Goal: Check status: Check status

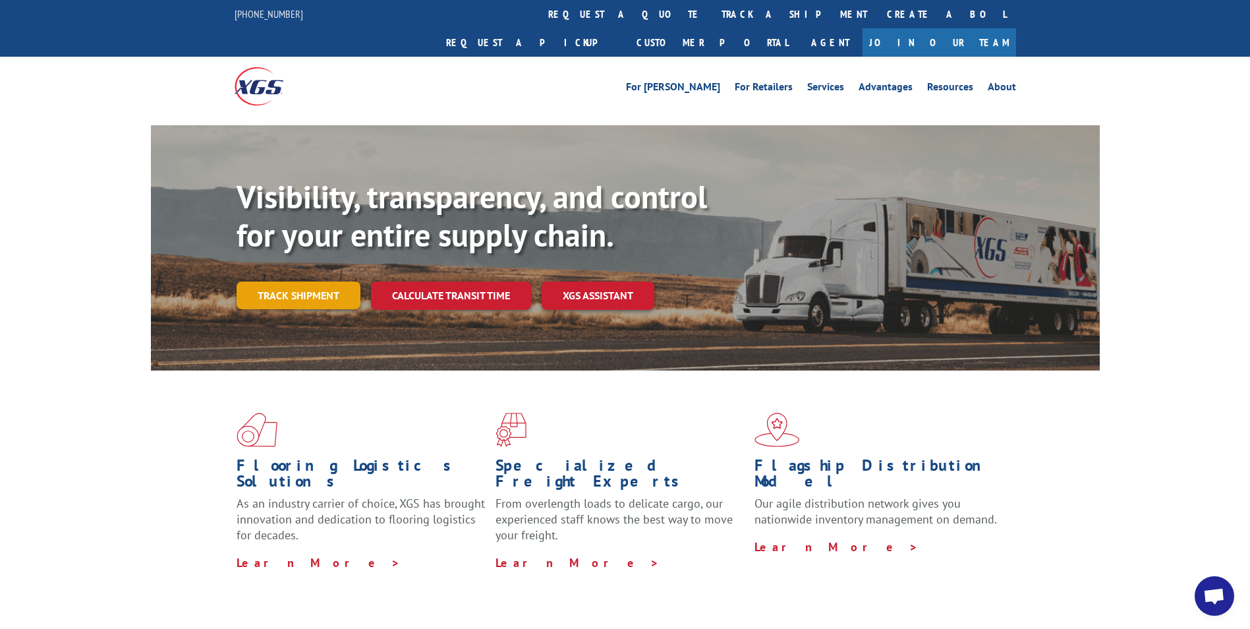
click at [295, 281] on link "Track shipment" at bounding box center [299, 295] width 124 height 28
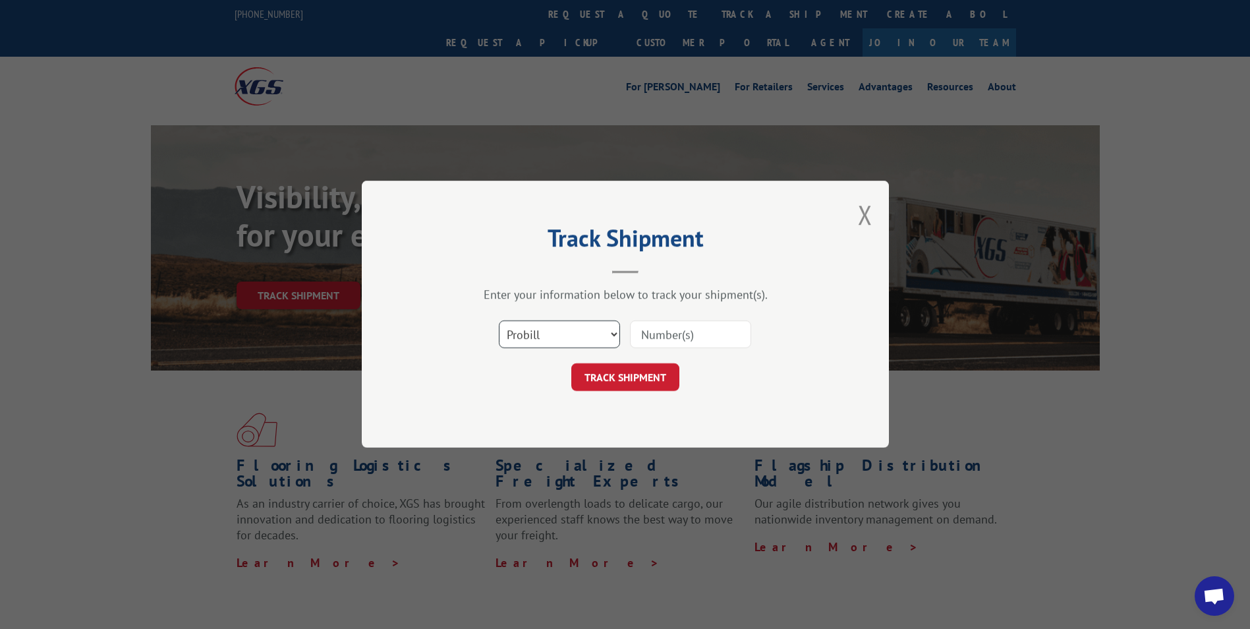
click at [560, 339] on select "Select category... Probill BOL PO" at bounding box center [559, 335] width 121 height 28
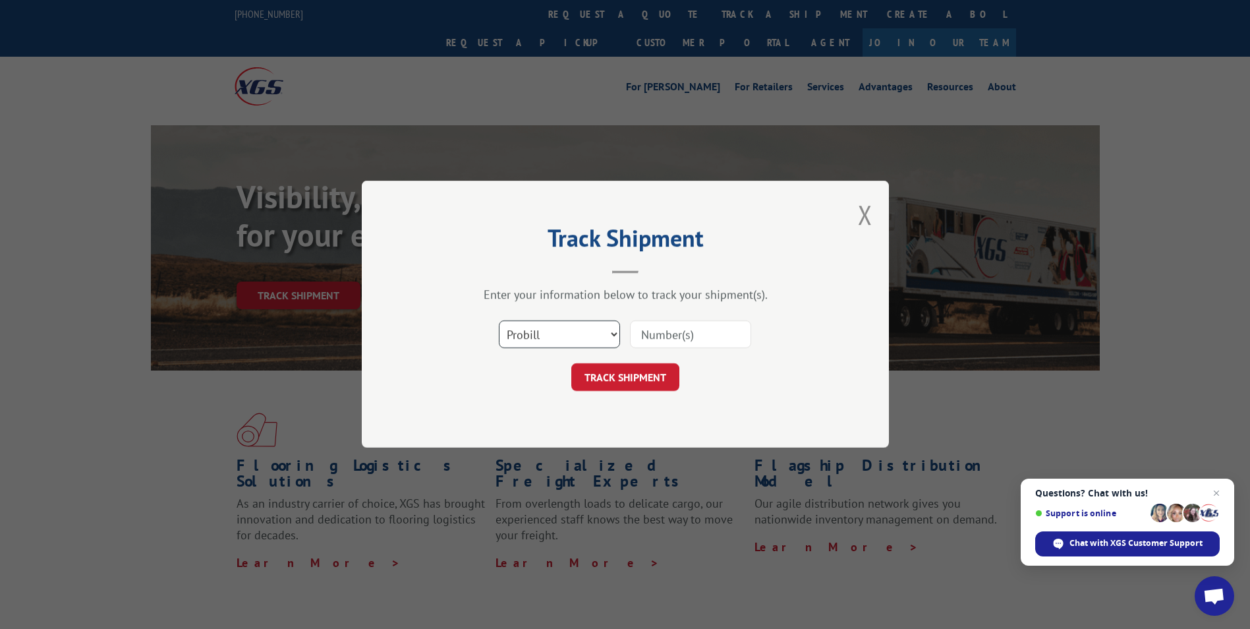
select select "bol"
click at [499, 321] on select "Select category... Probill BOL PO" at bounding box center [559, 335] width 121 height 28
click at [661, 331] on input at bounding box center [690, 335] width 121 height 28
type input "6100049407"
click at [631, 366] on button "TRACK SHIPMENT" at bounding box center [625, 378] width 108 height 28
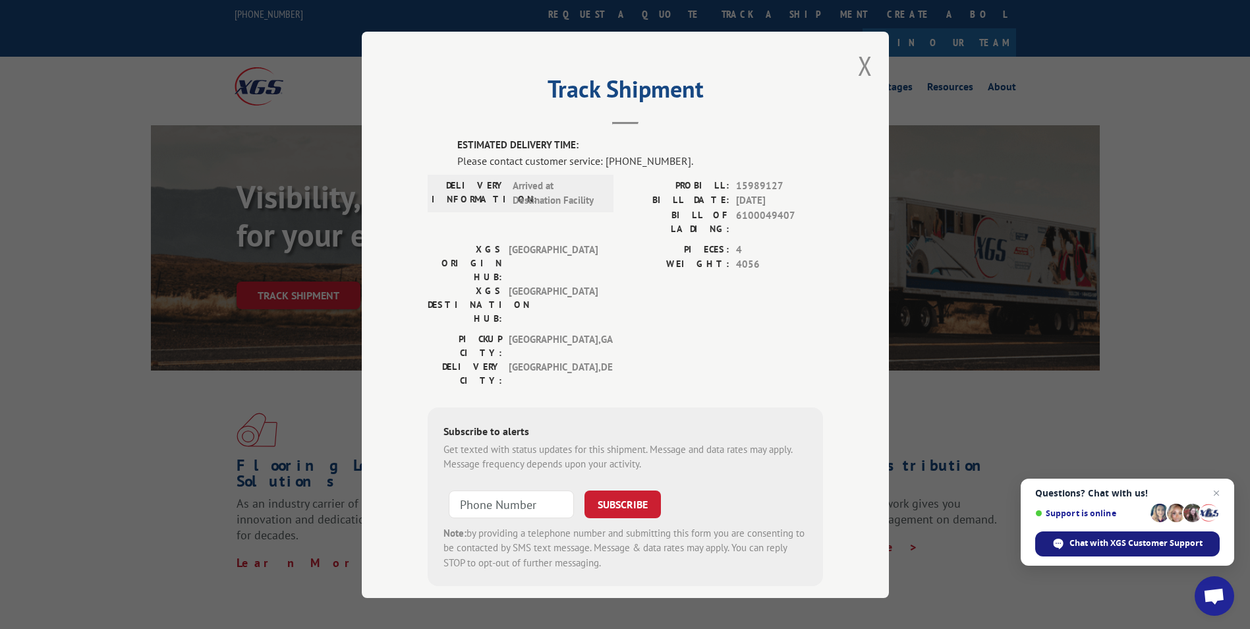
click at [1118, 536] on div "Chat with XGS Customer Support" at bounding box center [1127, 543] width 184 height 25
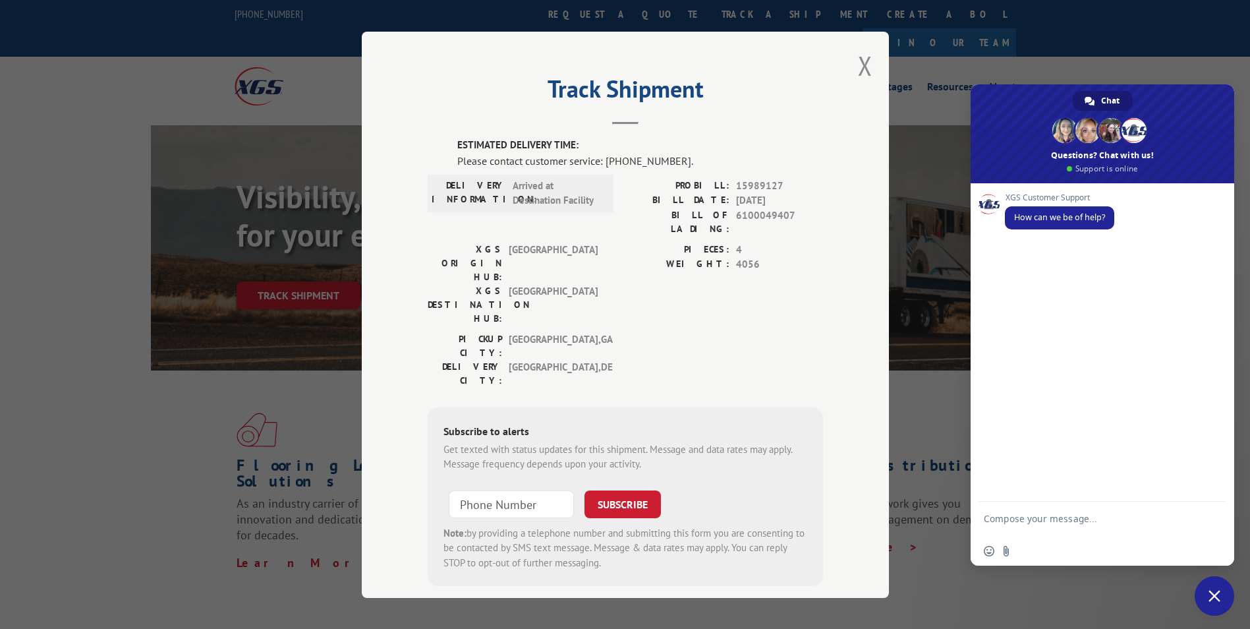
type textarea "V"
type textarea "Can you please let me know when BOL 6100049407 will be delivered?"
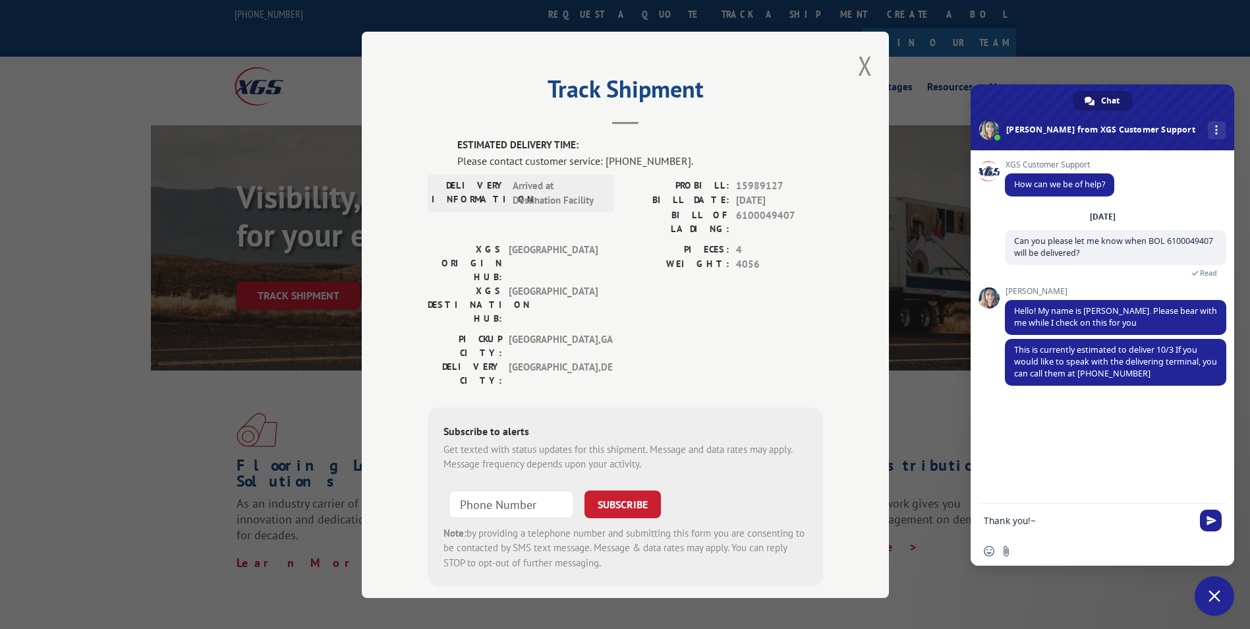
type textarea "Thank you!"
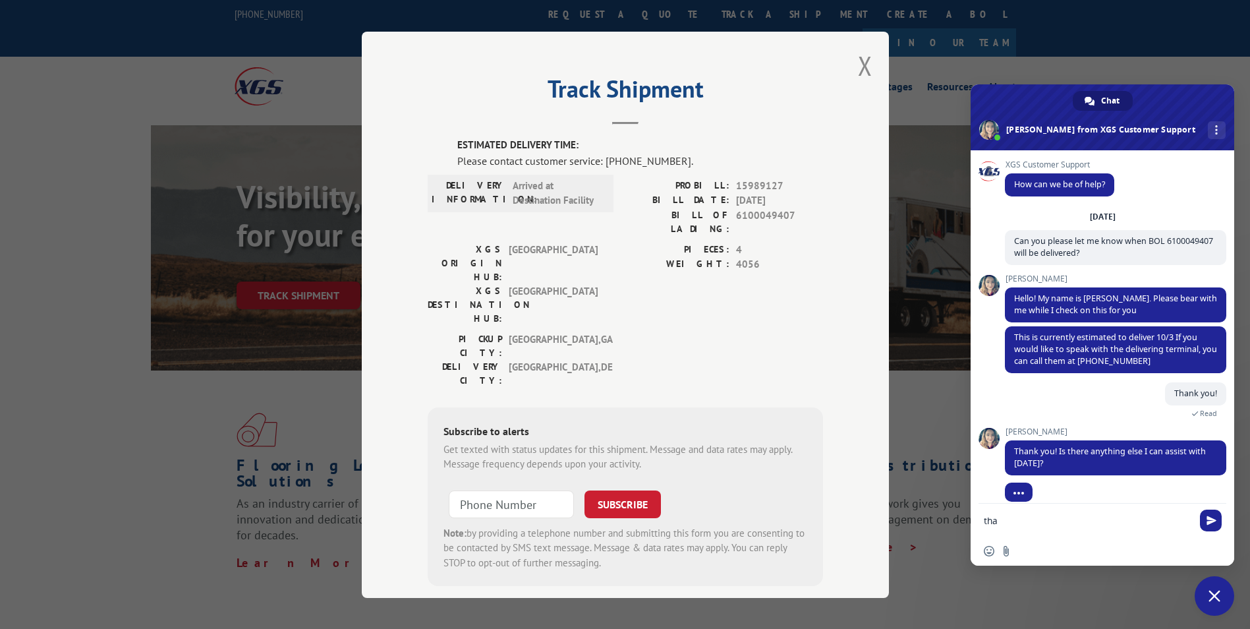
scroll to position [13, 0]
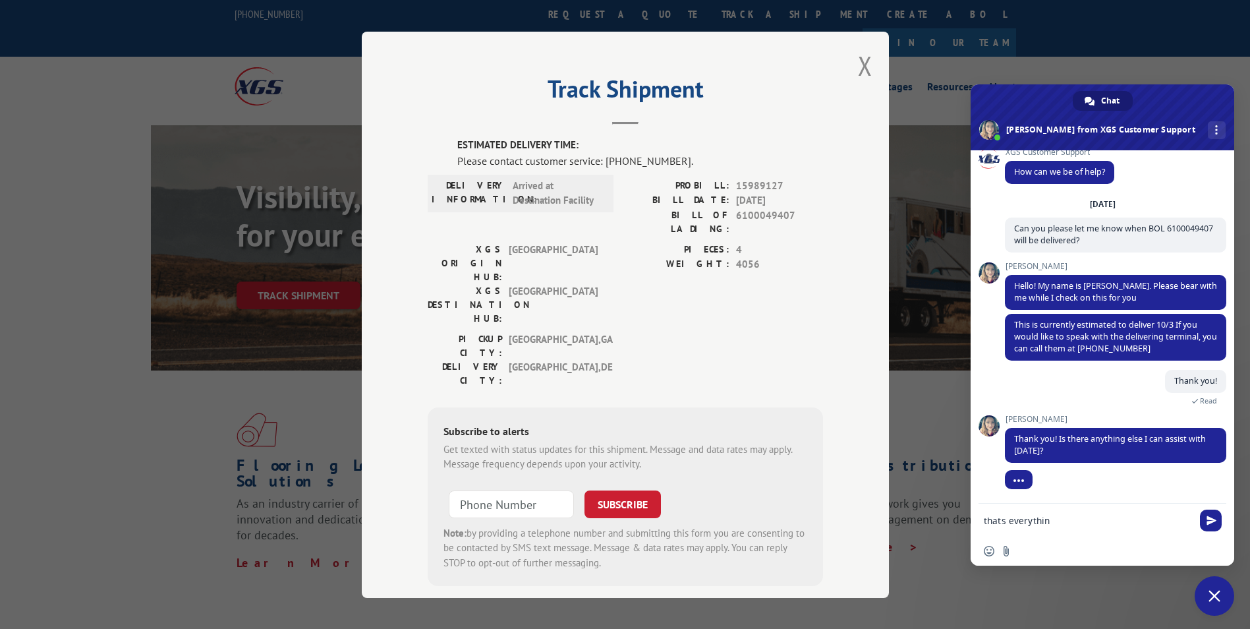
type textarea "thats everything"
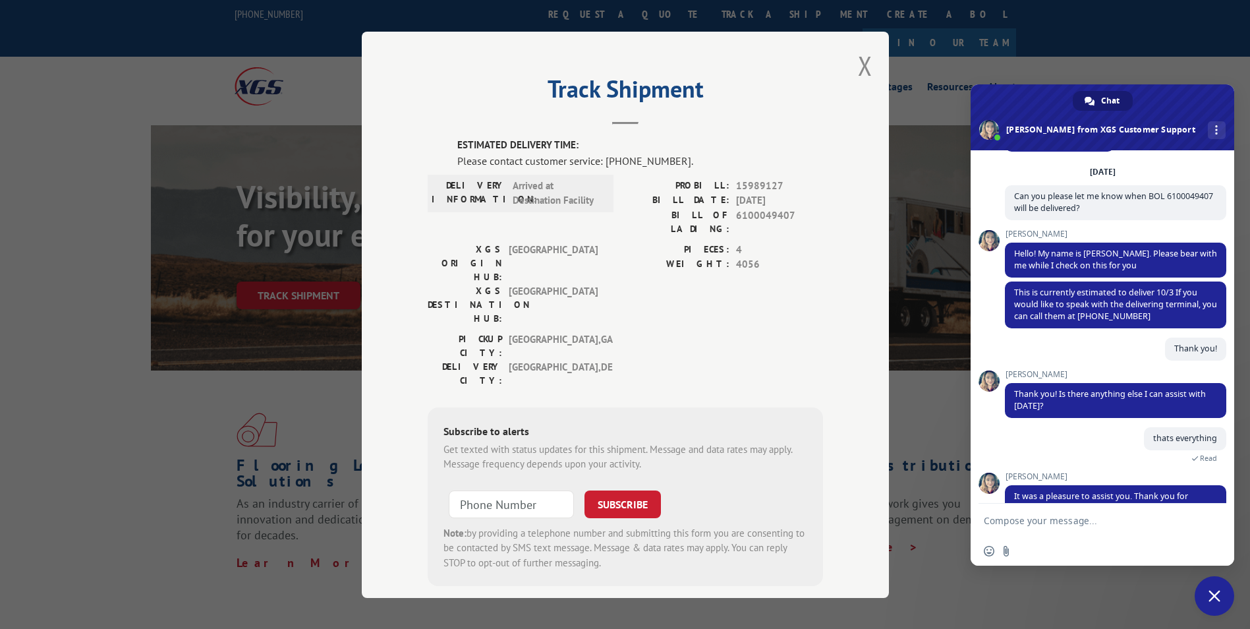
scroll to position [60, 0]
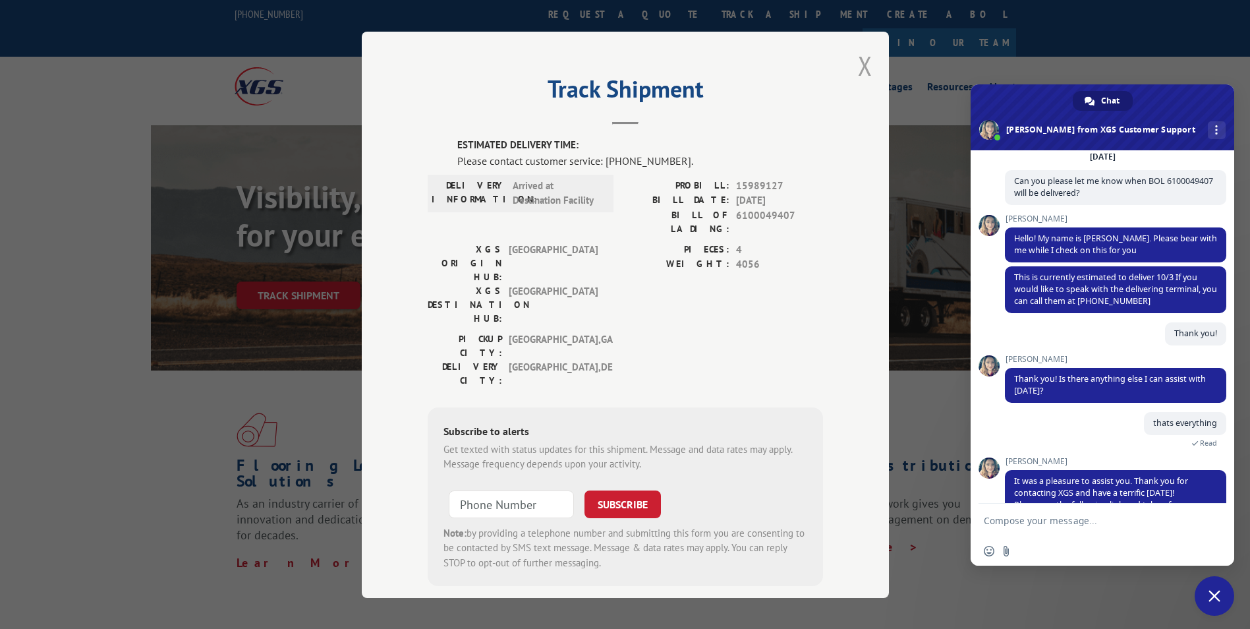
click at [859, 66] on button "Close modal" at bounding box center [865, 65] width 14 height 35
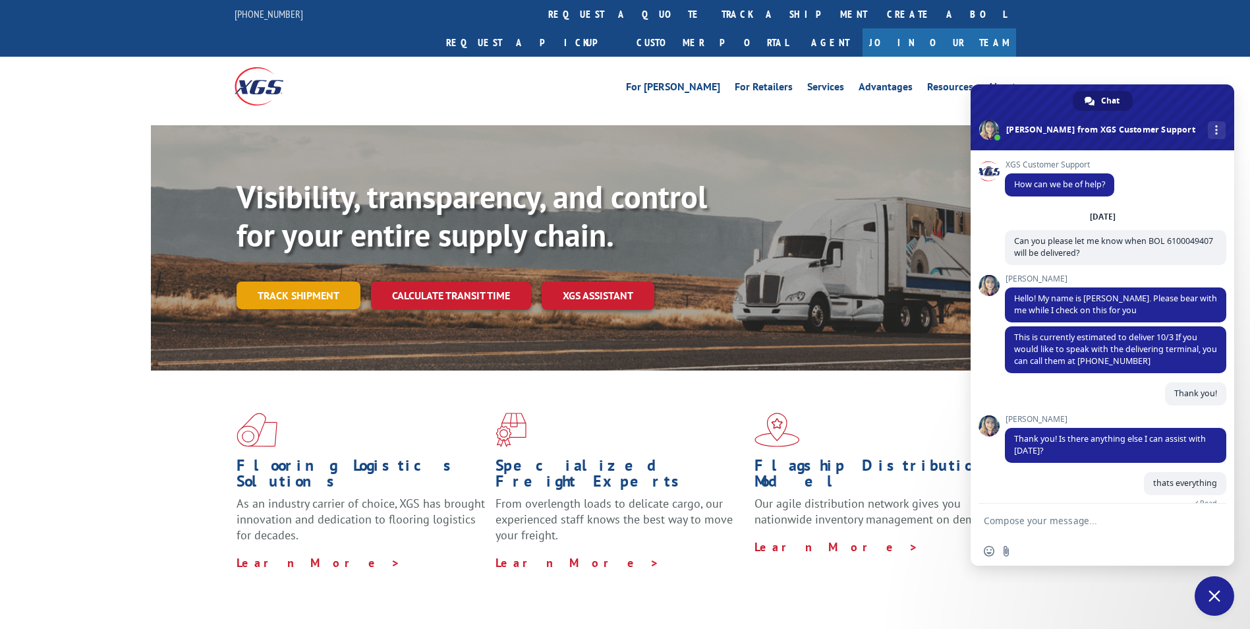
drag, startPoint x: 270, startPoint y: 268, endPoint x: 579, endPoint y: 299, distance: 310.5
click at [270, 281] on link "Track shipment" at bounding box center [299, 295] width 124 height 28
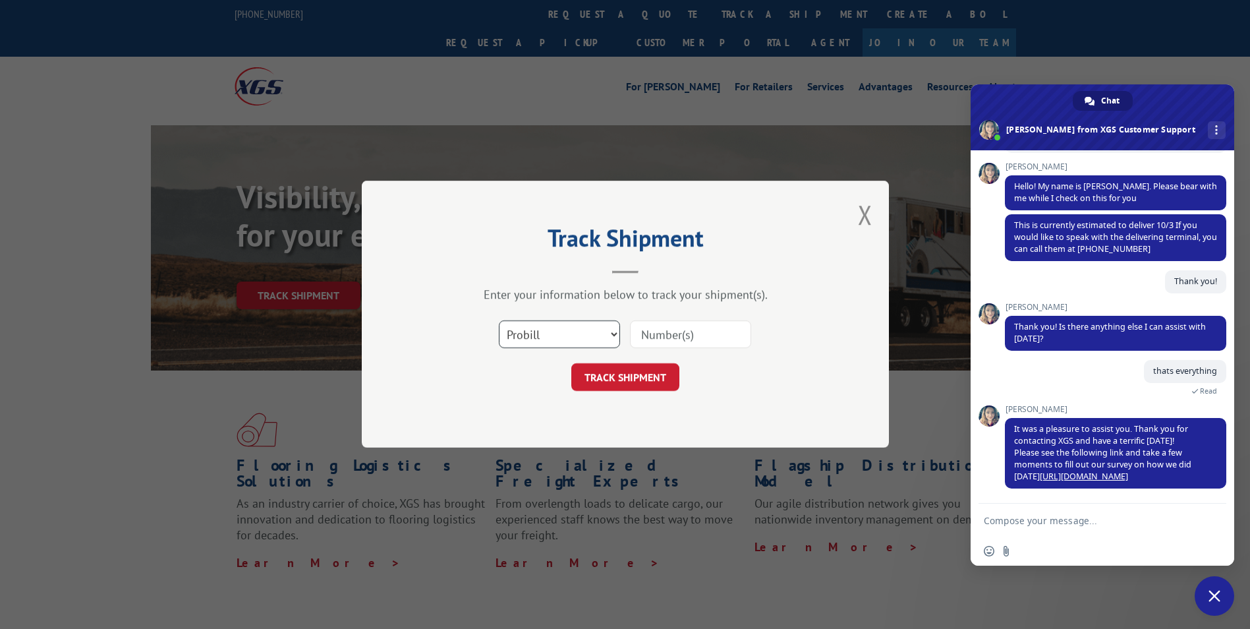
drag, startPoint x: 572, startPoint y: 330, endPoint x: 572, endPoint y: 342, distance: 11.9
click at [572, 335] on select "Select category... Probill BOL PO" at bounding box center [559, 335] width 121 height 28
select select "bol"
click at [499, 321] on select "Select category... Probill BOL PO" at bounding box center [559, 335] width 121 height 28
click at [656, 346] on input at bounding box center [690, 335] width 121 height 28
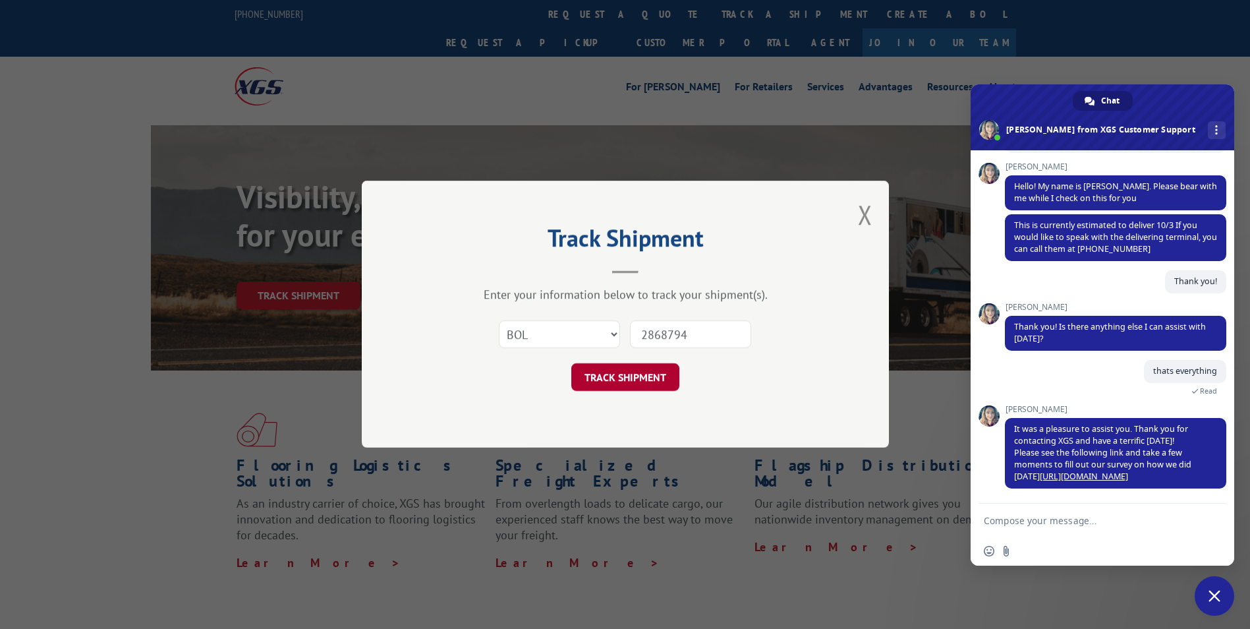
type input "2868794"
click at [627, 371] on button "TRACK SHIPMENT" at bounding box center [625, 378] width 108 height 28
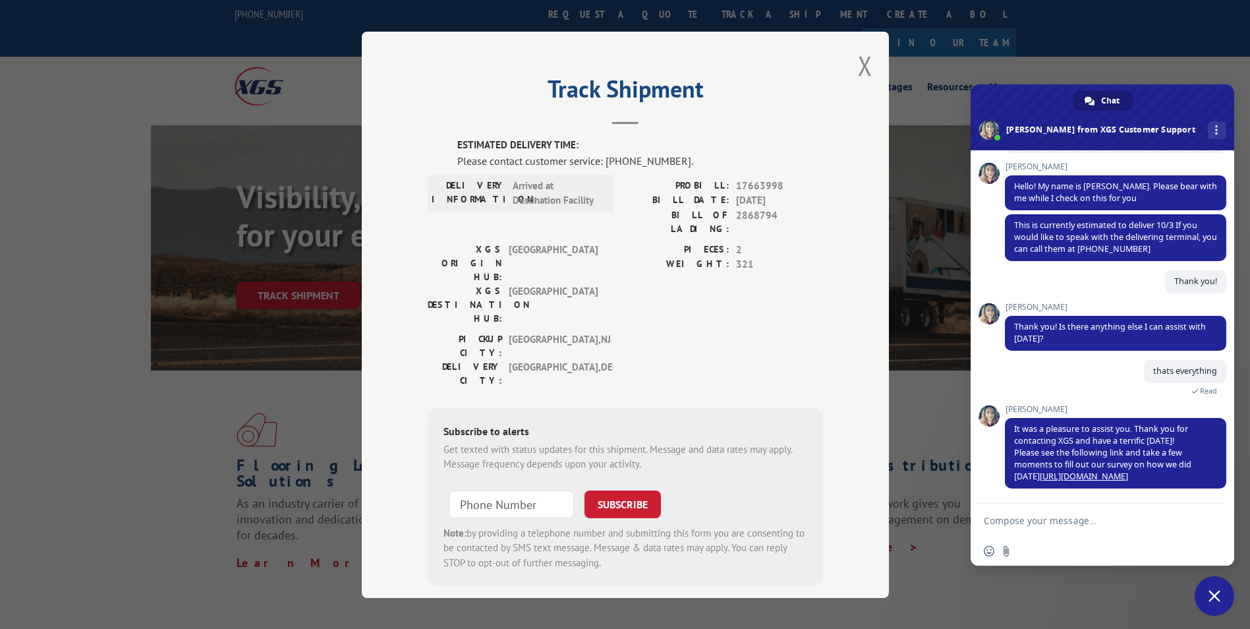
click at [1063, 522] on textarea "Compose your message..." at bounding box center [1088, 521] width 208 height 12
type textarea "Good morning. Can you please let me know the expected delivery date for Probill…"
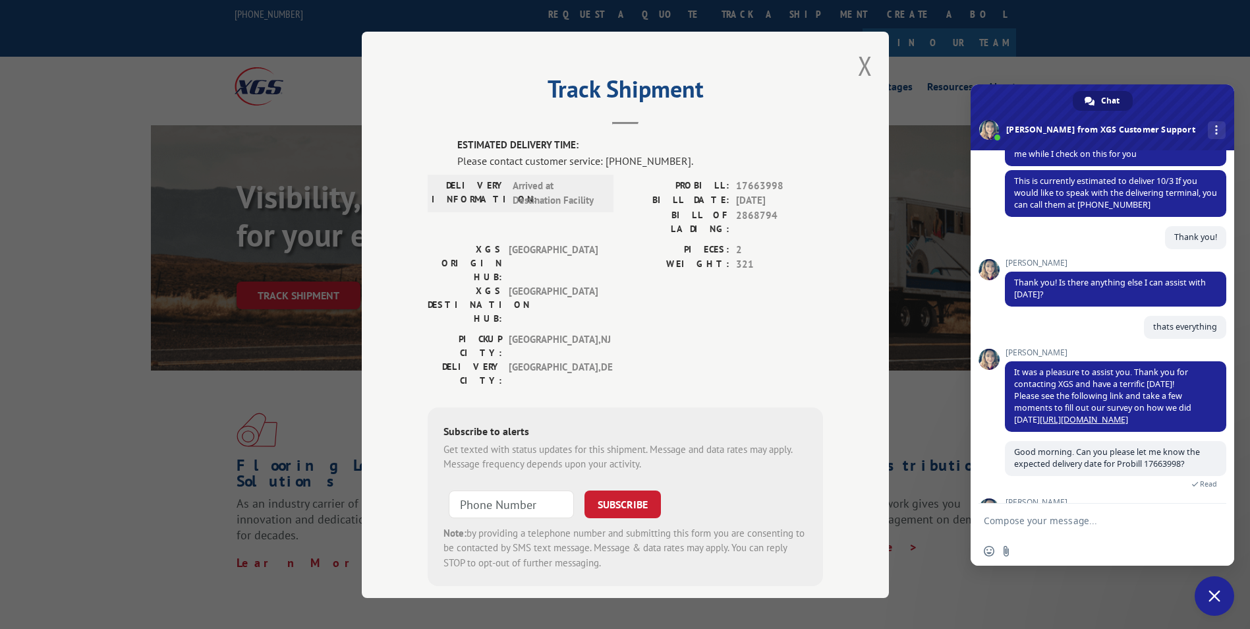
scroll to position [213, 0]
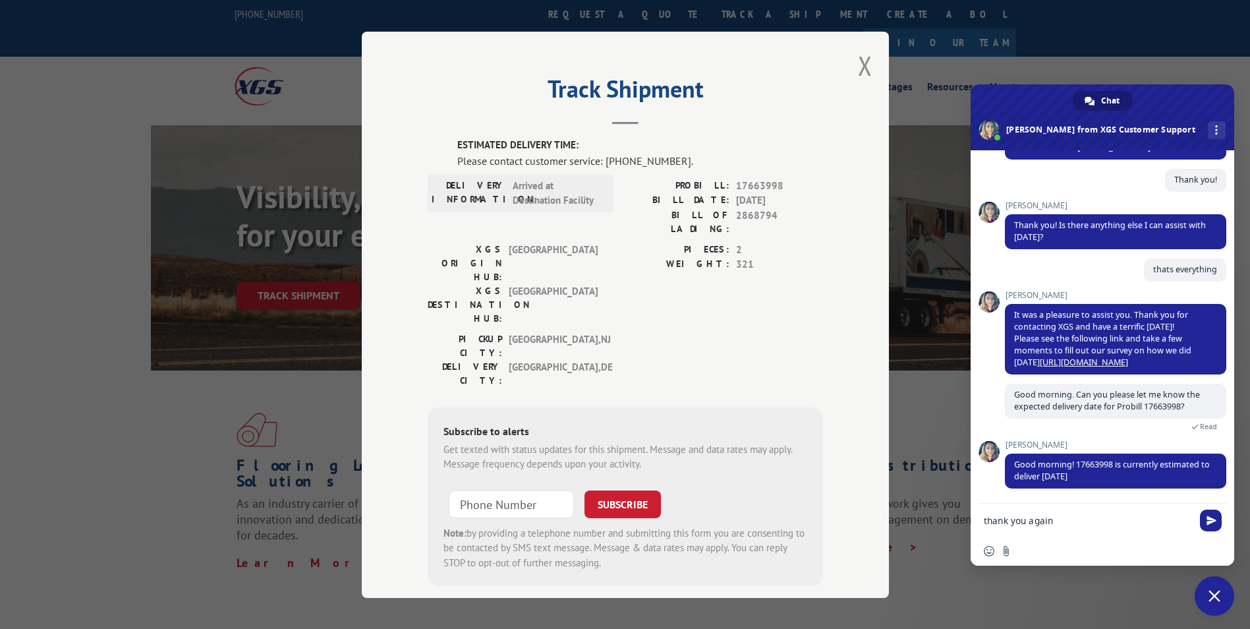
type textarea "thank you again!"
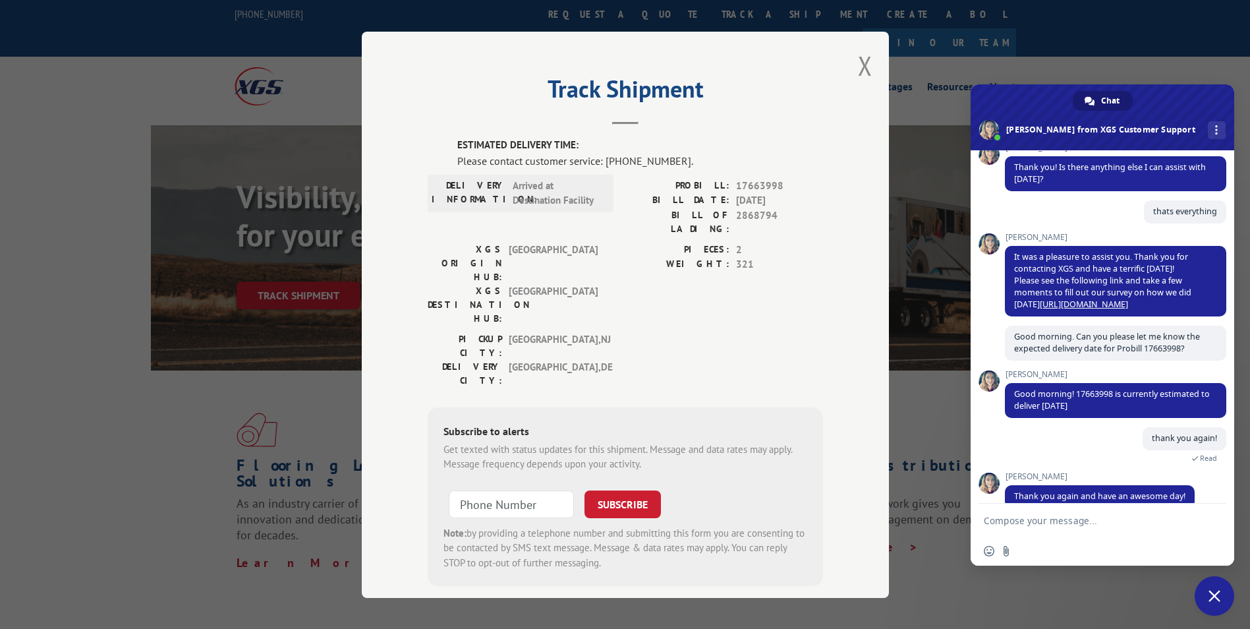
scroll to position [291, 0]
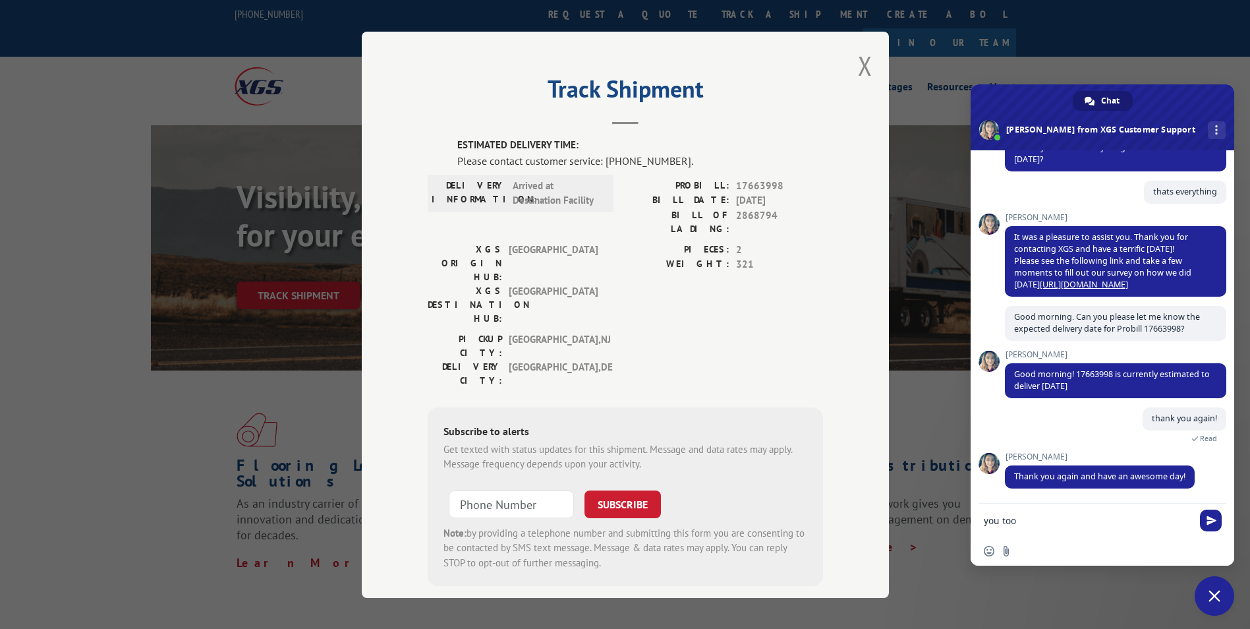
type textarea "you too!"
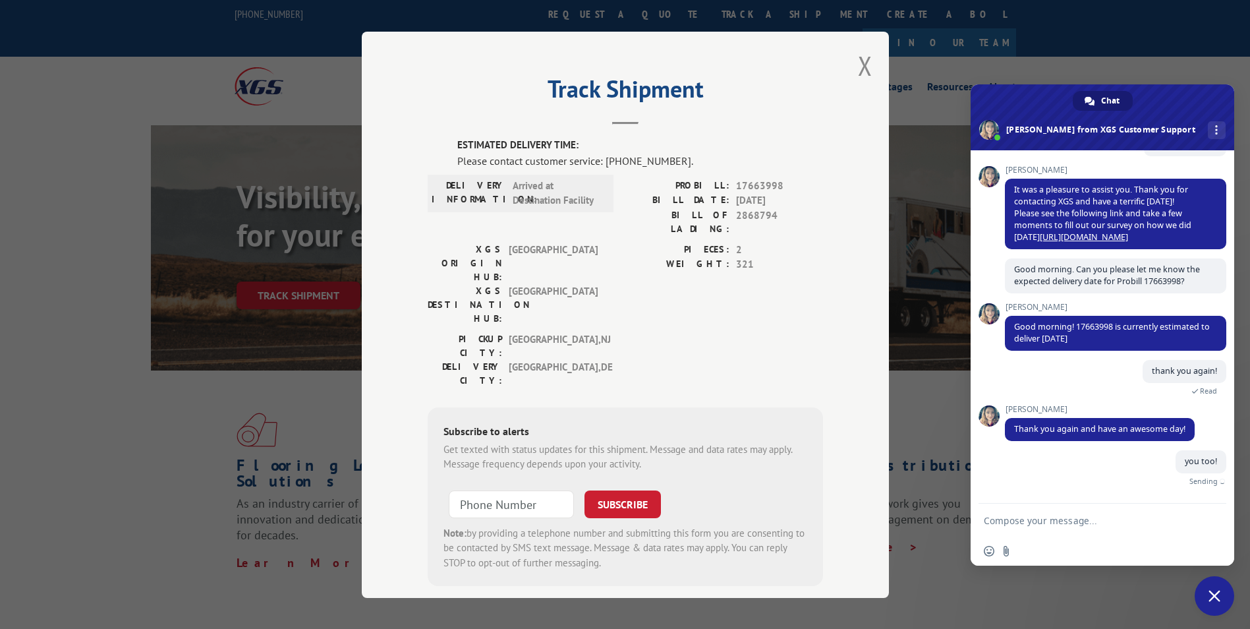
scroll to position [323, 0]
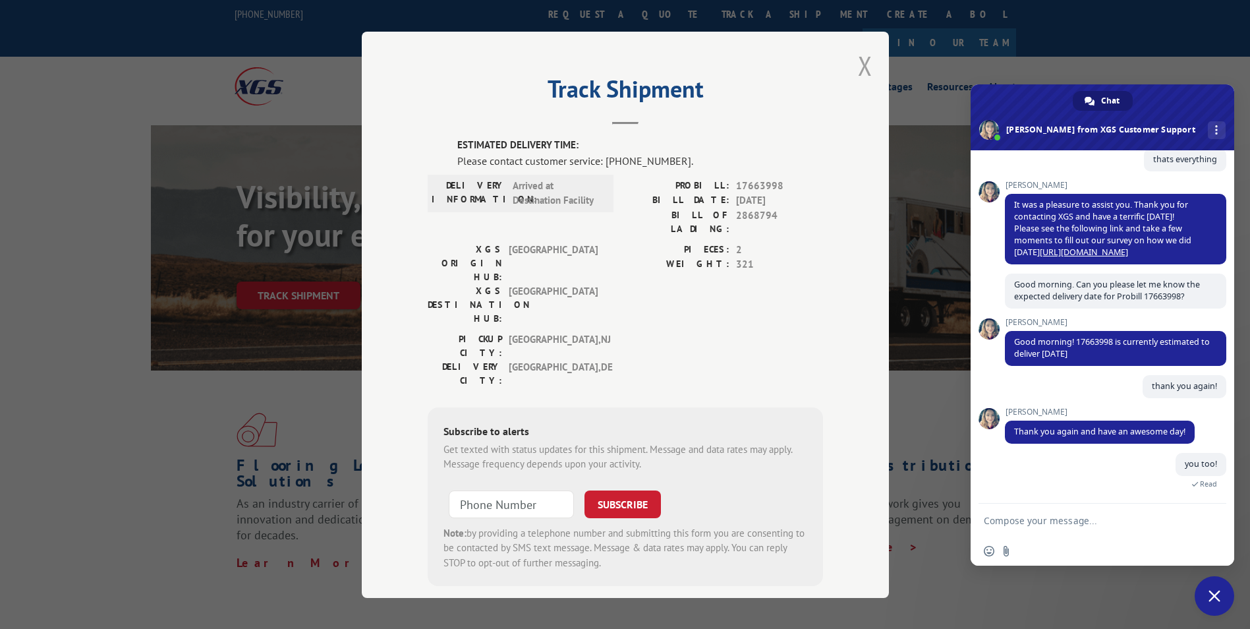
click at [858, 70] on button "Close modal" at bounding box center [865, 65] width 14 height 35
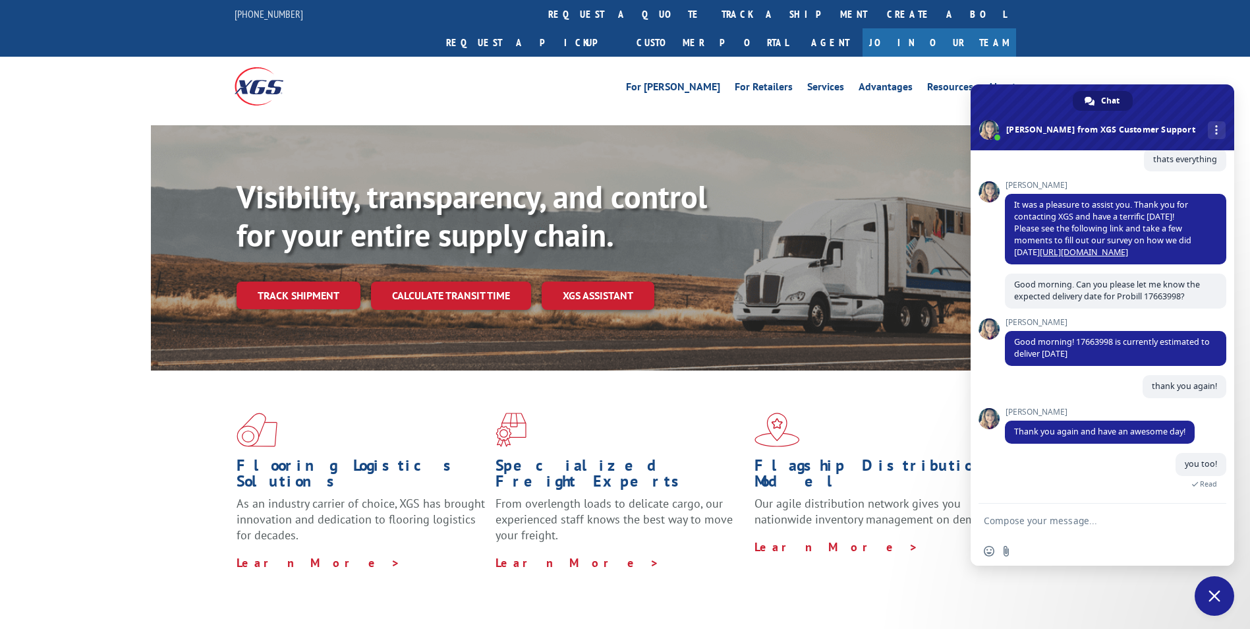
scroll to position [349, 0]
